Goal: Information Seeking & Learning: Understand process/instructions

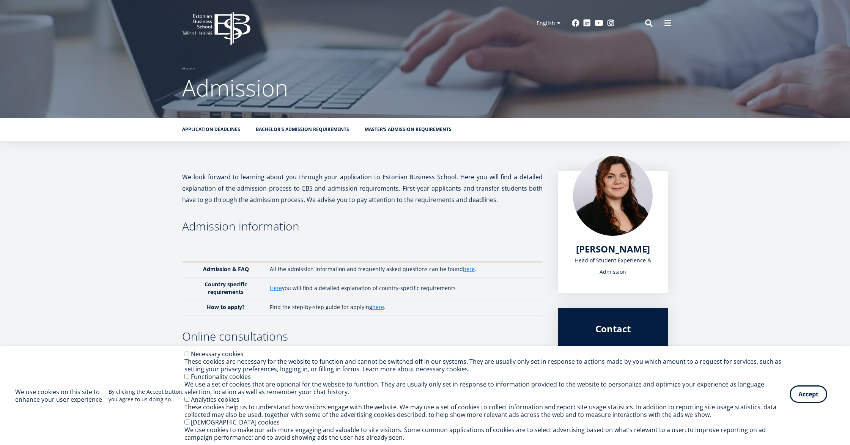
scroll to position [5, 0]
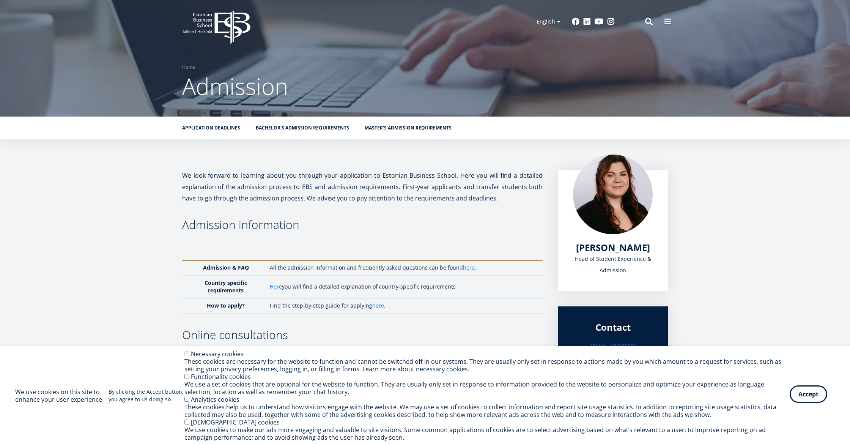
click at [802, 392] on button "Accept" at bounding box center [809, 393] width 38 height 17
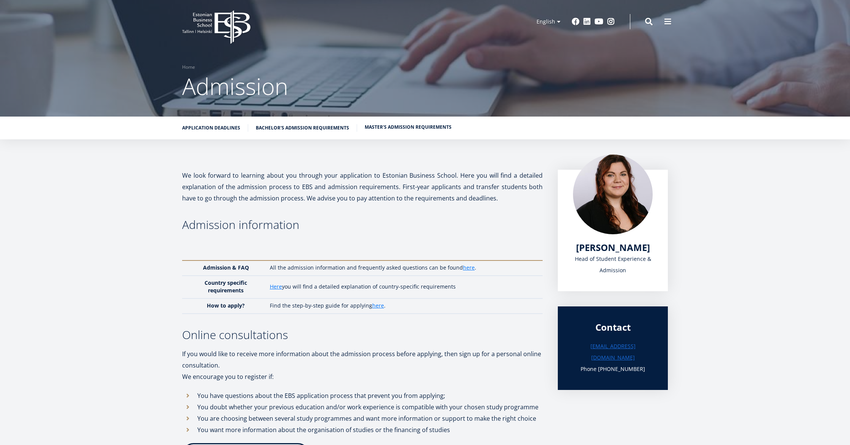
click at [388, 127] on link "Master's admission requirements" at bounding box center [408, 127] width 87 height 8
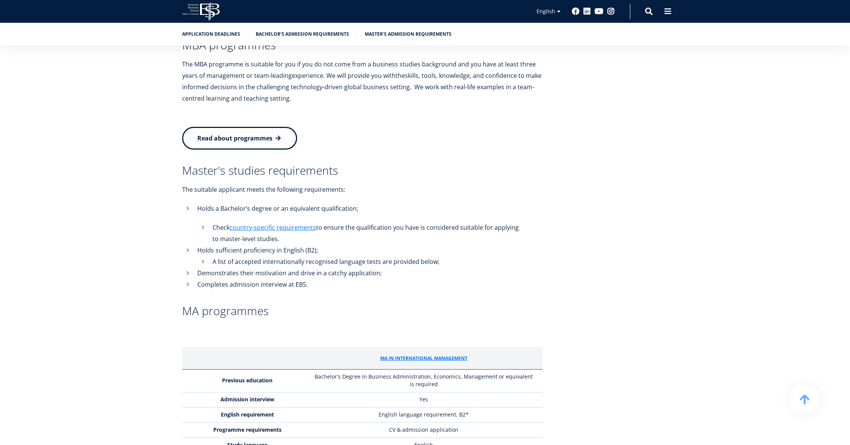
scroll to position [1684, 0]
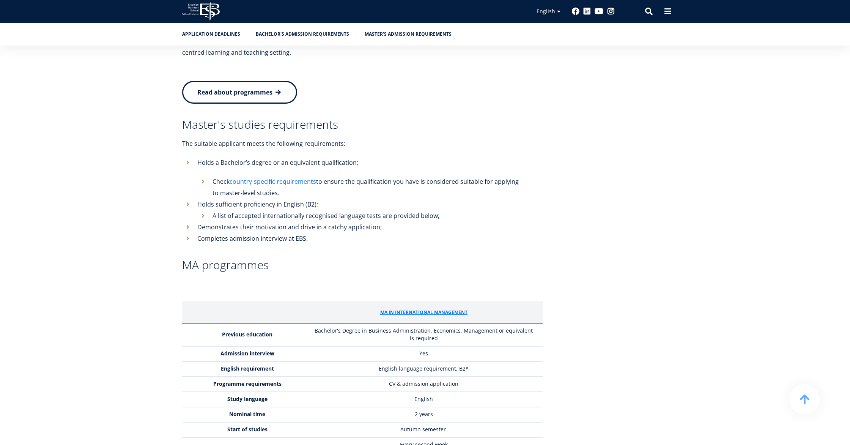
click at [285, 176] on link "country-specific requirements" at bounding box center [273, 181] width 87 height 11
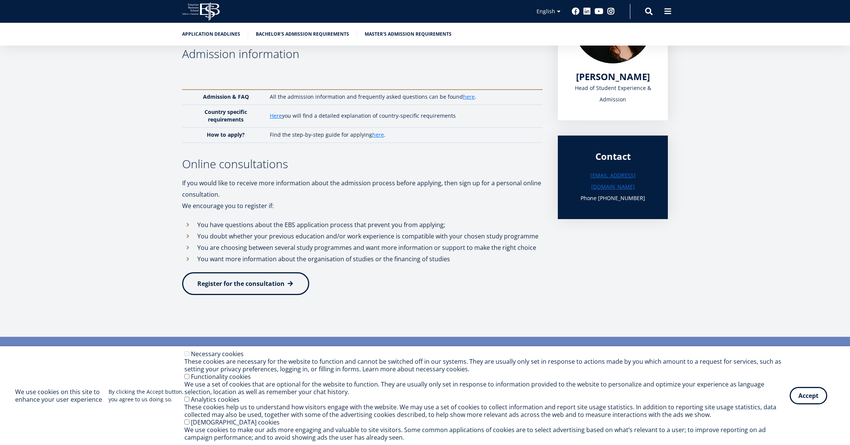
scroll to position [205, 0]
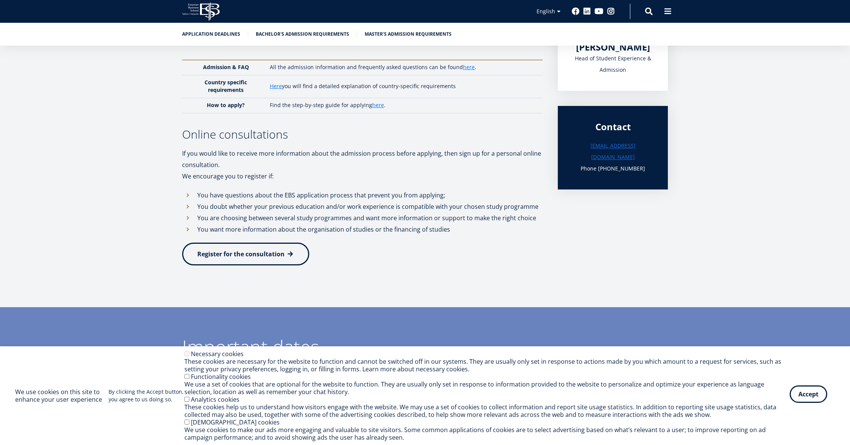
click at [808, 393] on button "Accept" at bounding box center [809, 393] width 38 height 17
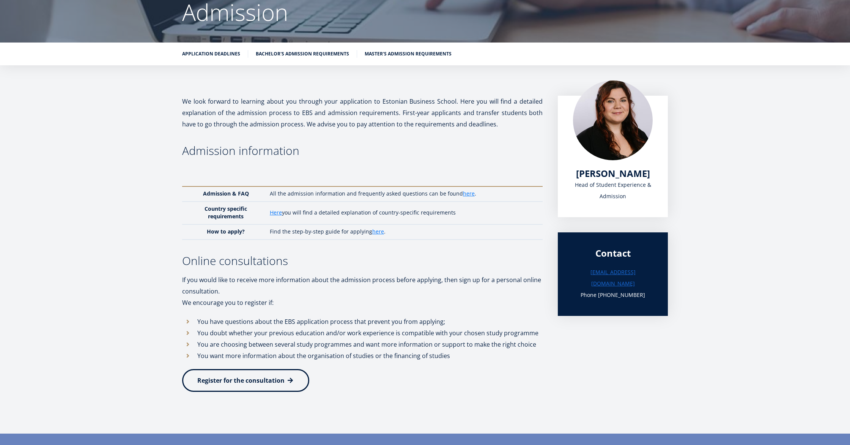
scroll to position [79, 0]
